Goal: Navigation & Orientation: Go to known website

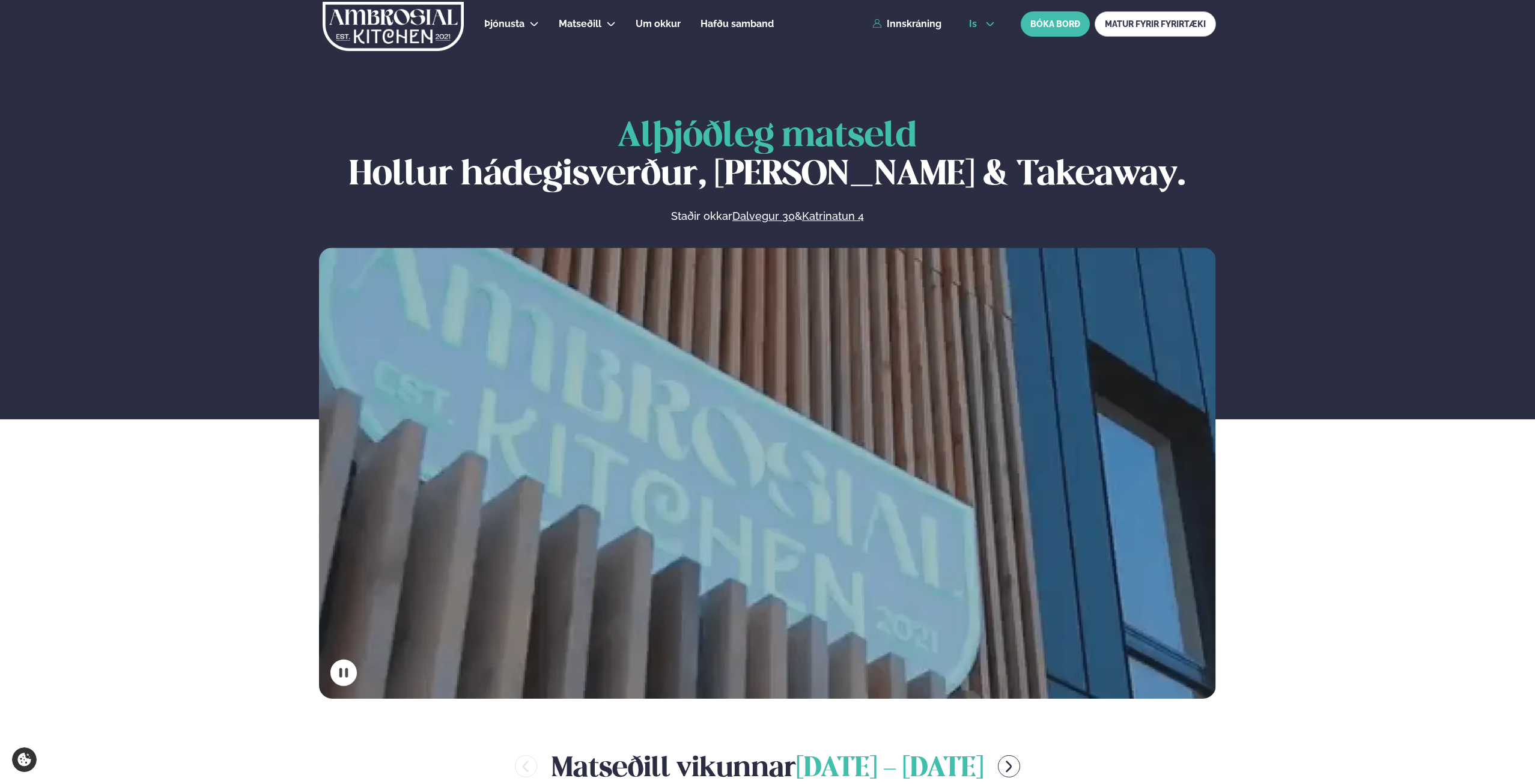
click at [986, 23] on icon at bounding box center [990, 24] width 10 height 10
click at [975, 45] on link "en" at bounding box center [982, 46] width 45 height 24
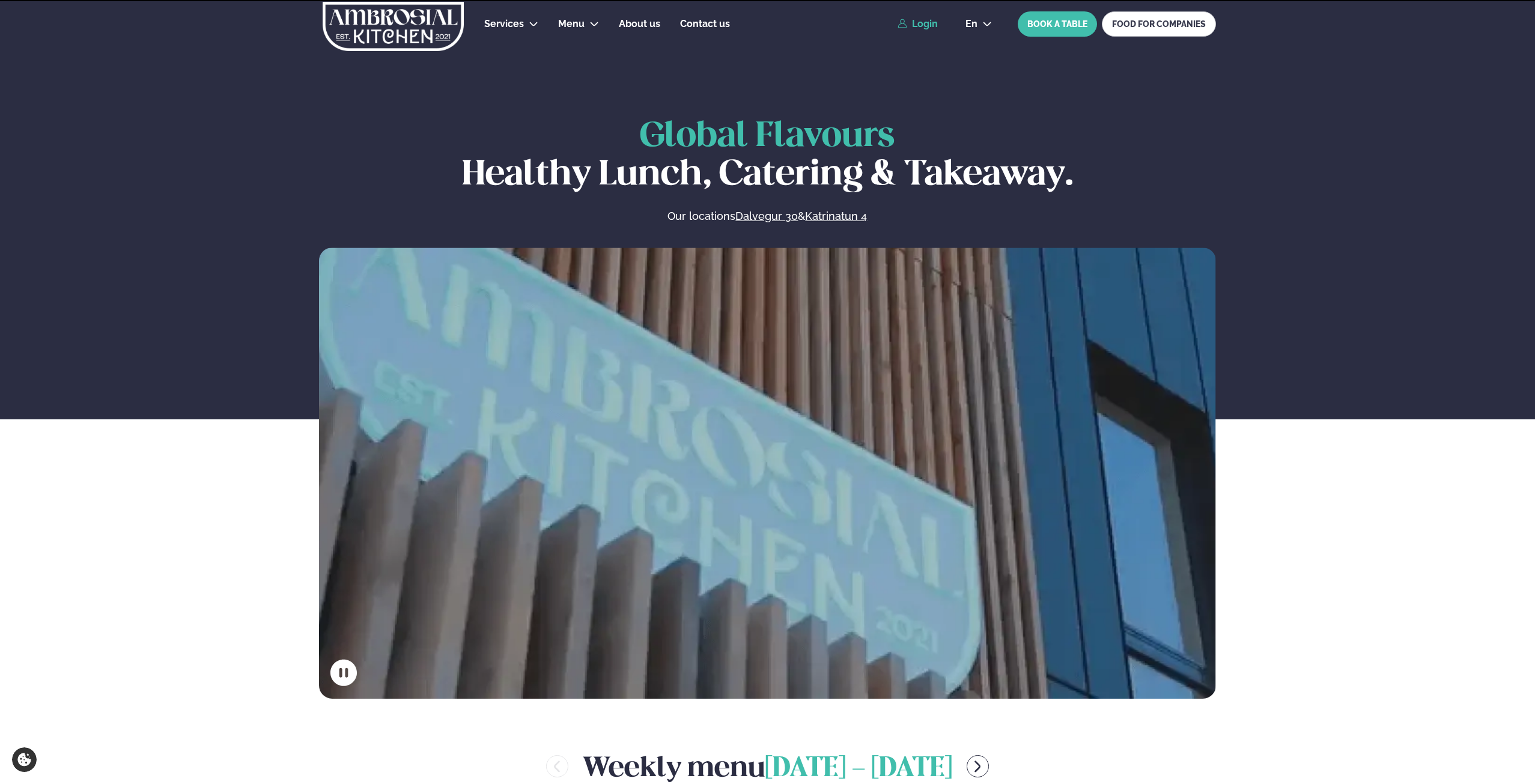
click at [925, 20] on link "Login" at bounding box center [917, 24] width 40 height 11
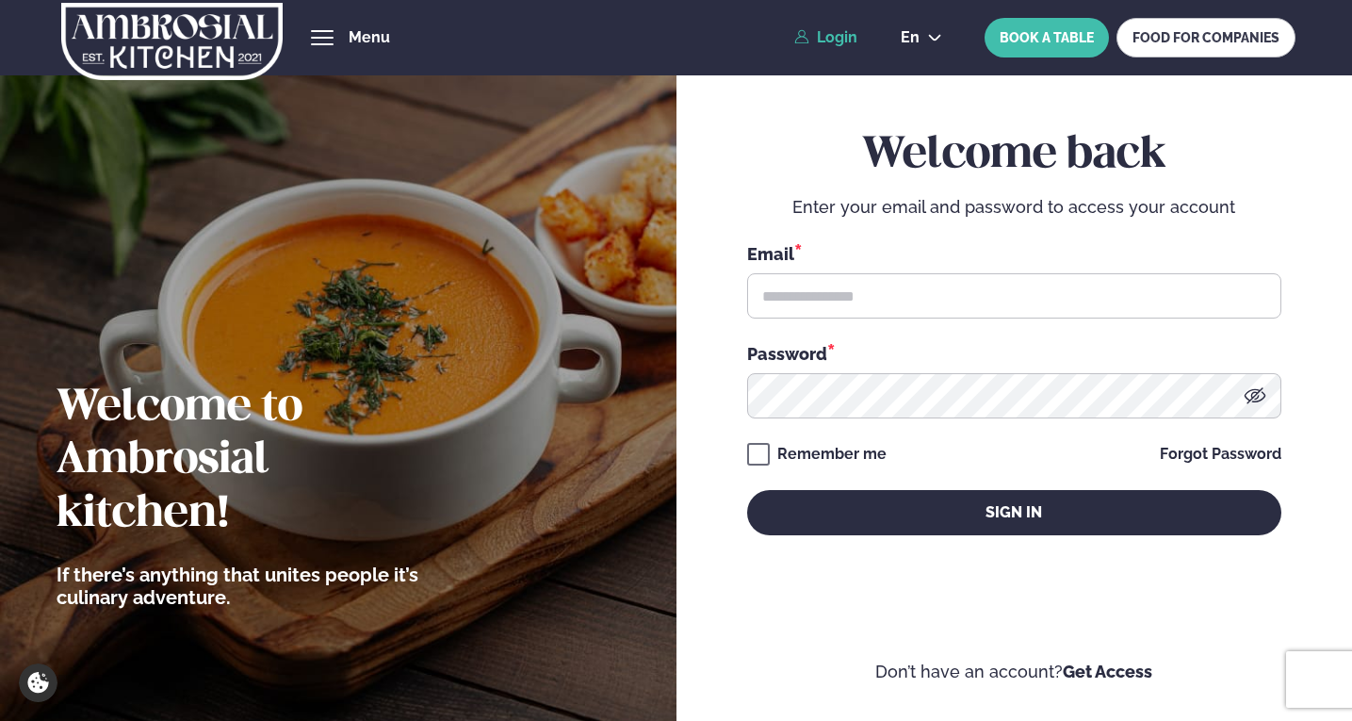
click at [165, 46] on img at bounding box center [172, 41] width 224 height 77
